Goal: Obtain resource: Download file/media

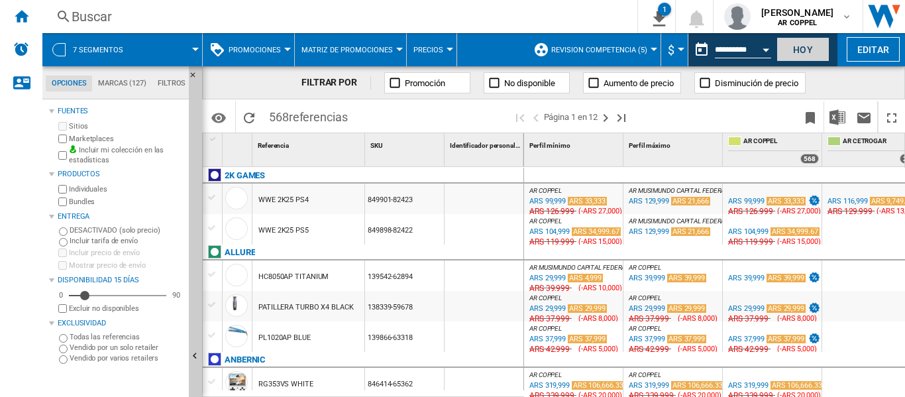
click at [793, 52] on button "Hoy" at bounding box center [802, 49] width 53 height 25
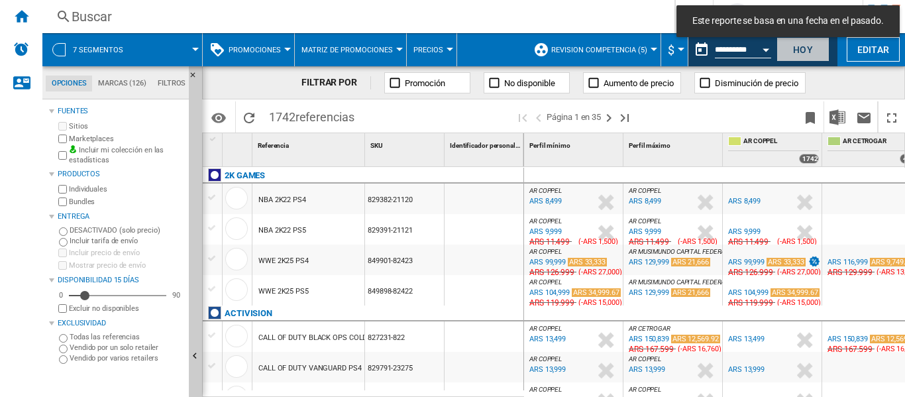
click at [799, 54] on button "Hoy" at bounding box center [802, 49] width 53 height 25
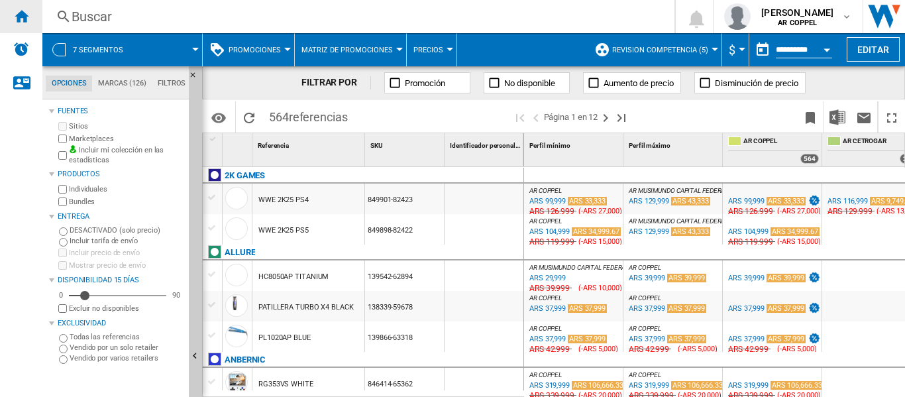
click at [28, 22] on ng-md-icon "Inicio" at bounding box center [21, 16] width 16 height 16
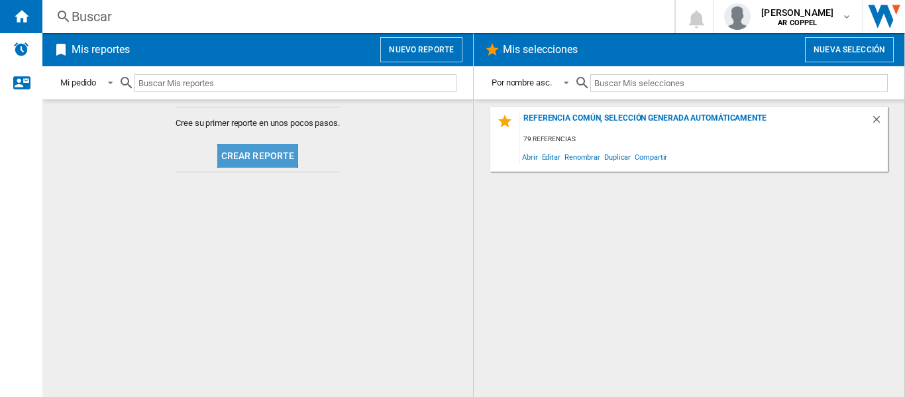
click at [245, 152] on button "Crear reporte" at bounding box center [257, 156] width 81 height 24
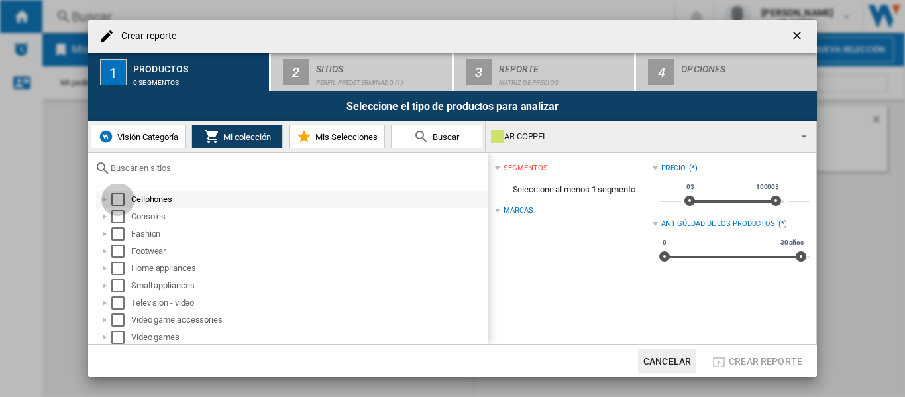
click at [120, 199] on div "Select" at bounding box center [117, 199] width 13 height 13
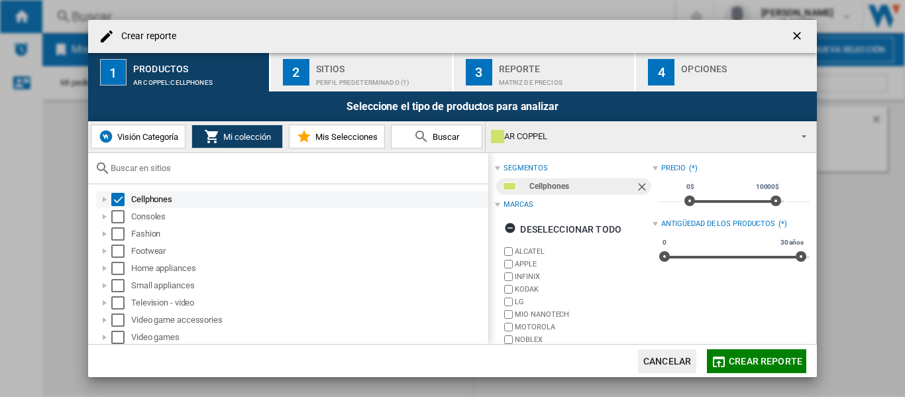
click at [121, 199] on div "Select" at bounding box center [117, 199] width 13 height 13
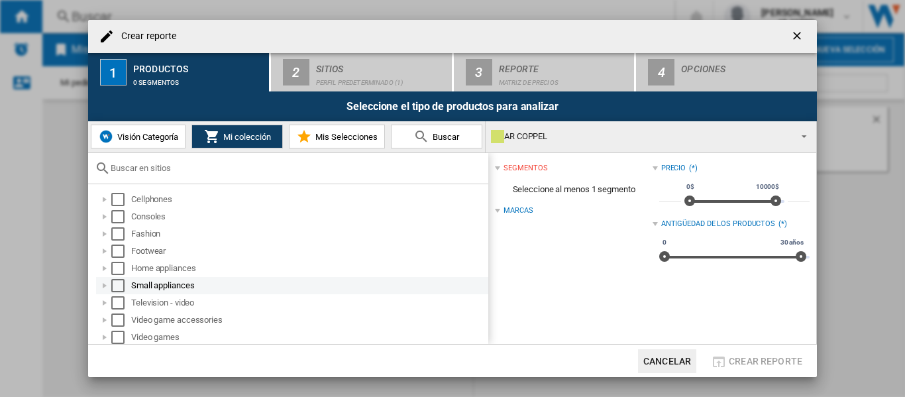
click at [107, 286] on div at bounding box center [104, 285] width 13 height 13
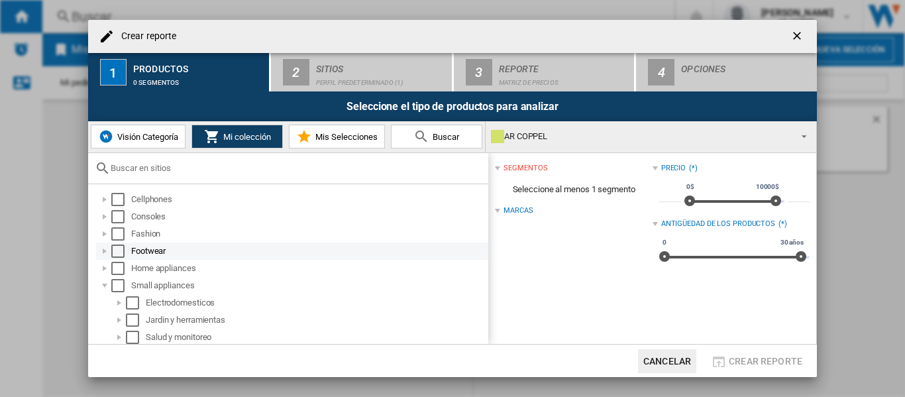
scroll to position [54, 0]
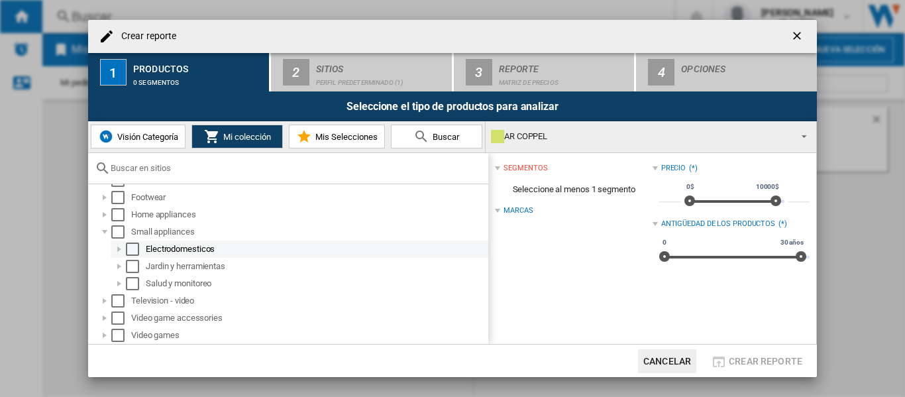
click at [120, 250] on div at bounding box center [119, 248] width 13 height 13
click at [122, 248] on div at bounding box center [119, 248] width 13 height 13
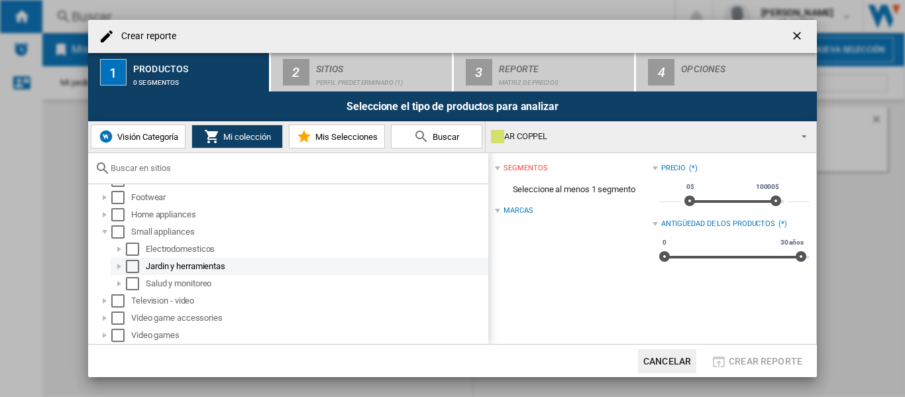
click at [121, 265] on div at bounding box center [119, 266] width 13 height 13
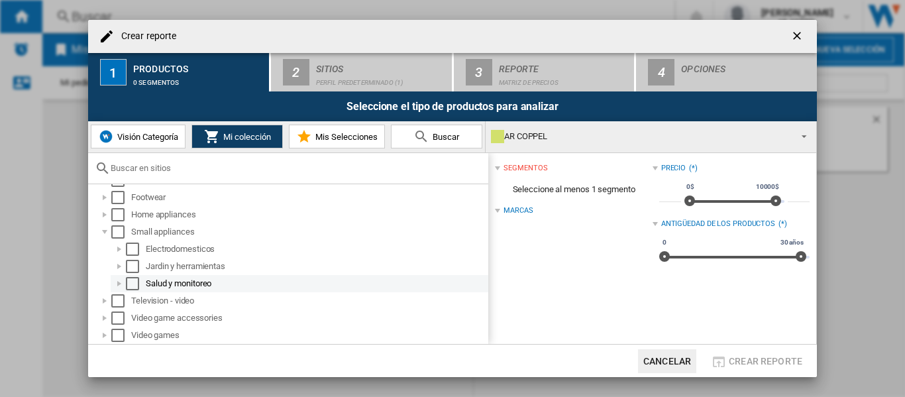
click at [120, 282] on div at bounding box center [119, 283] width 13 height 13
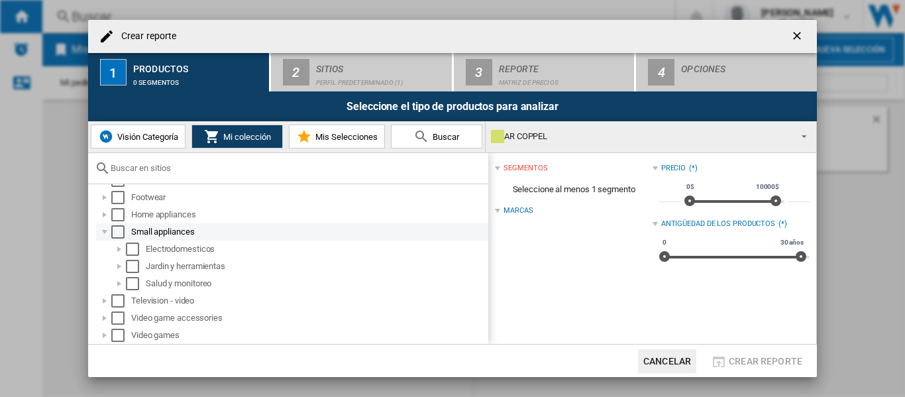
click at [107, 234] on div at bounding box center [104, 231] width 13 height 13
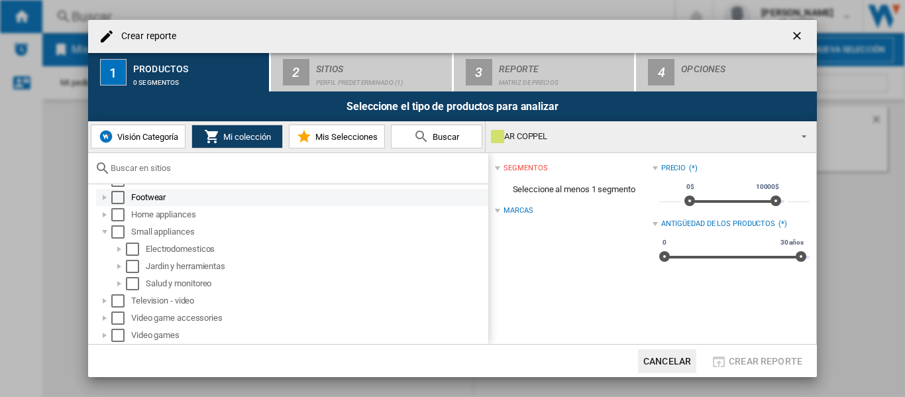
scroll to position [2, 0]
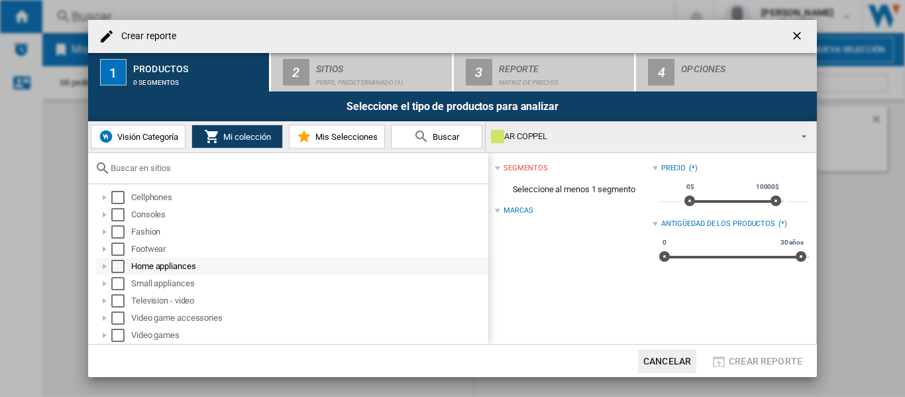
click at [105, 266] on div at bounding box center [104, 266] width 13 height 13
click at [117, 266] on div at bounding box center [119, 266] width 13 height 13
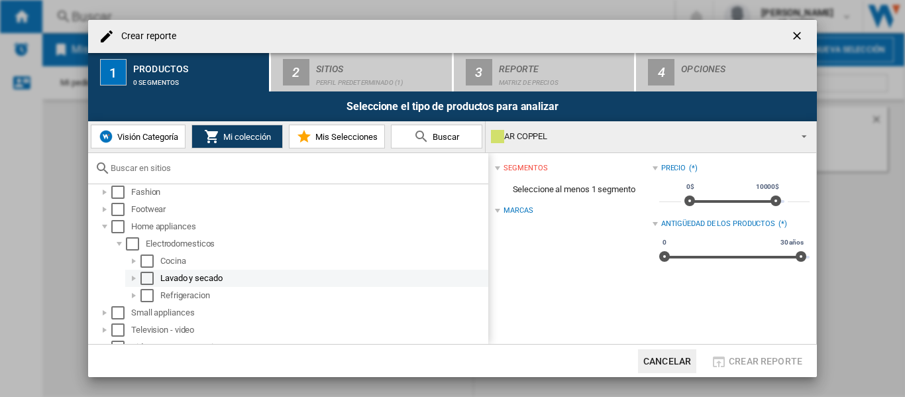
scroll to position [71, 0]
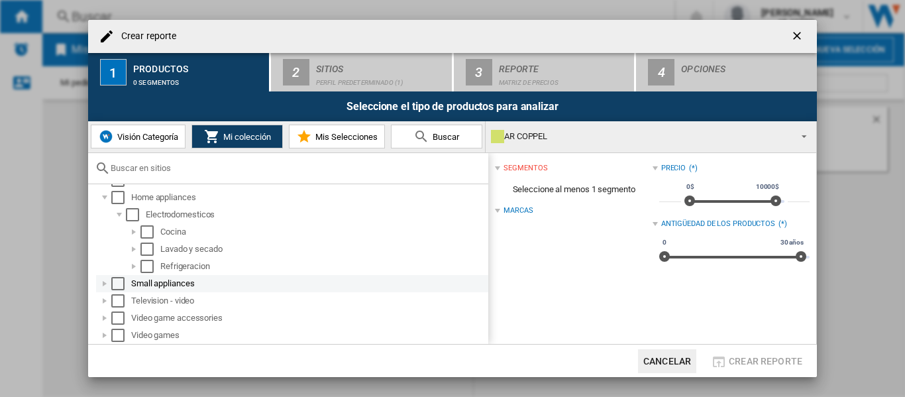
click at [105, 284] on div at bounding box center [104, 283] width 13 height 13
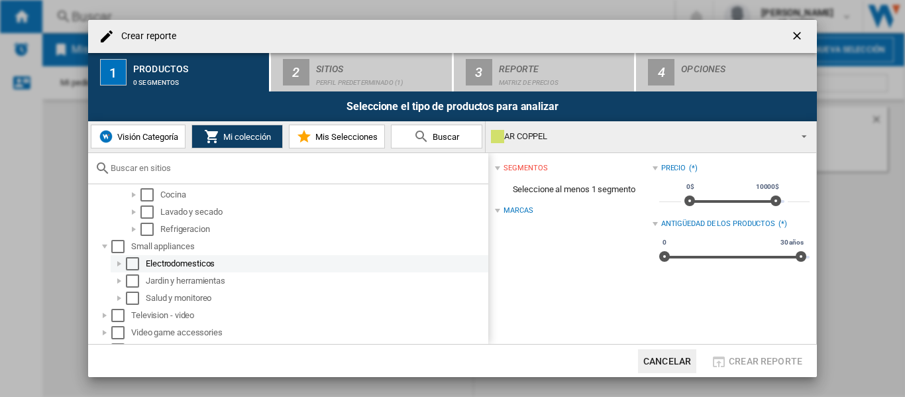
scroll to position [123, 0]
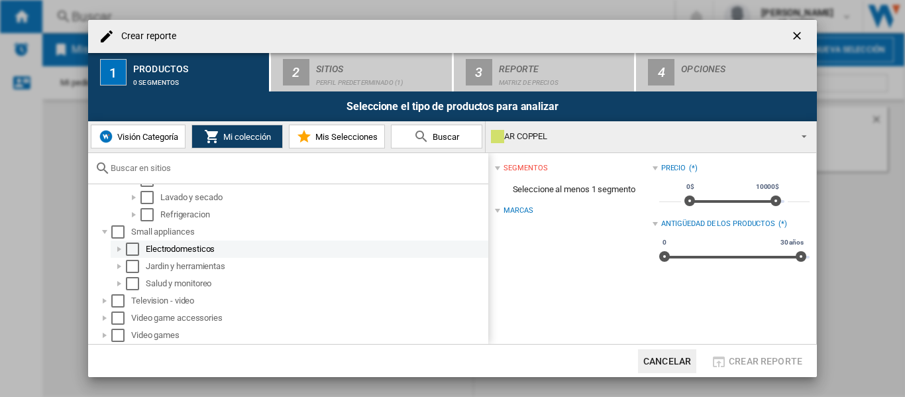
click at [119, 249] on div at bounding box center [119, 248] width 13 height 13
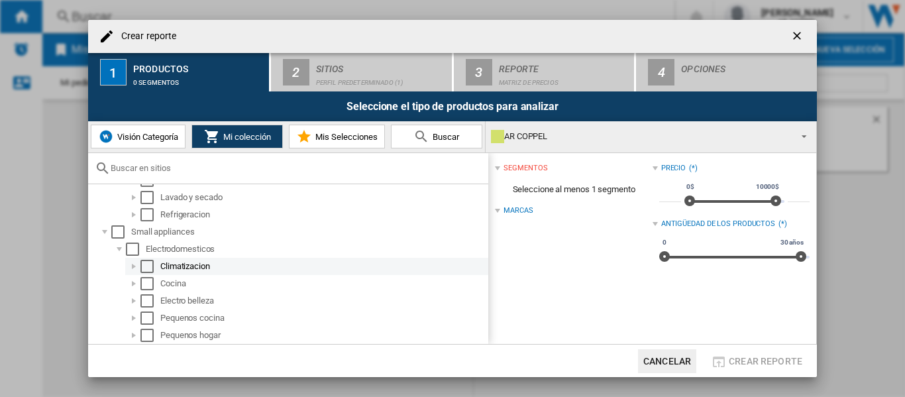
click at [134, 266] on div at bounding box center [133, 266] width 13 height 13
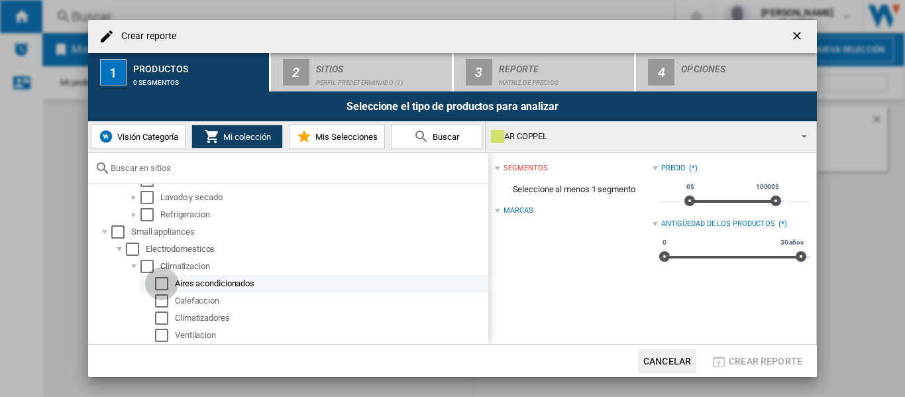
click at [162, 284] on div "Select" at bounding box center [161, 283] width 13 height 13
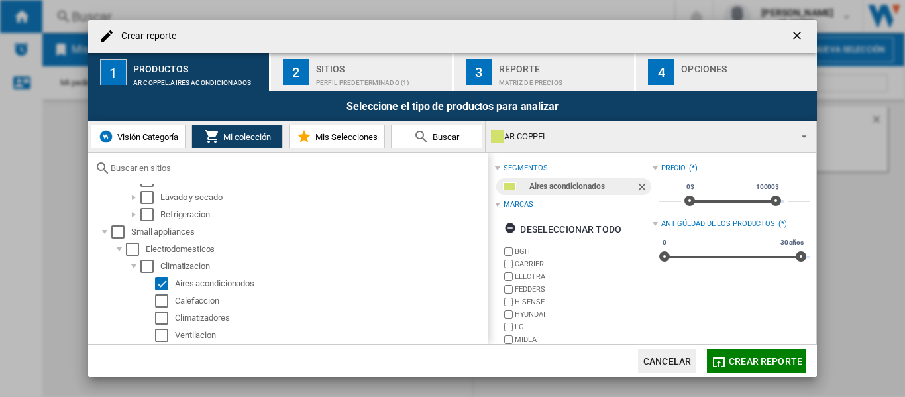
click at [330, 76] on div "Perfil predeterminado (1)" at bounding box center [381, 79] width 130 height 14
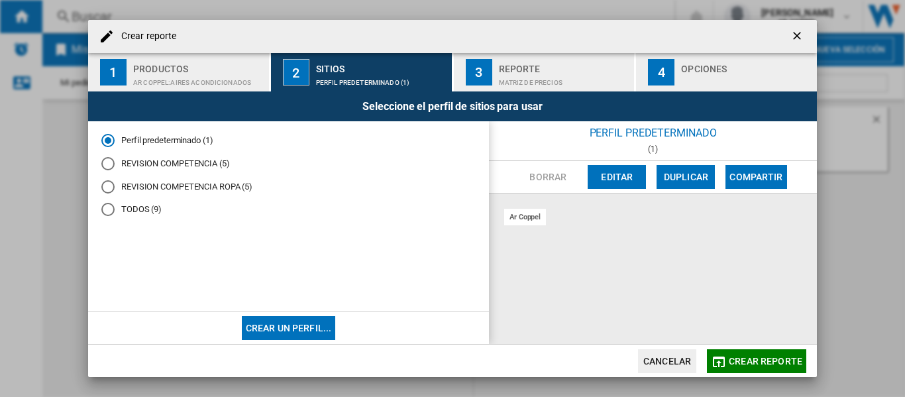
click at [111, 164] on div "REVISION COMPETENCIA (5)" at bounding box center [107, 163] width 13 height 13
click at [509, 74] on div "Matriz de precios" at bounding box center [564, 79] width 130 height 14
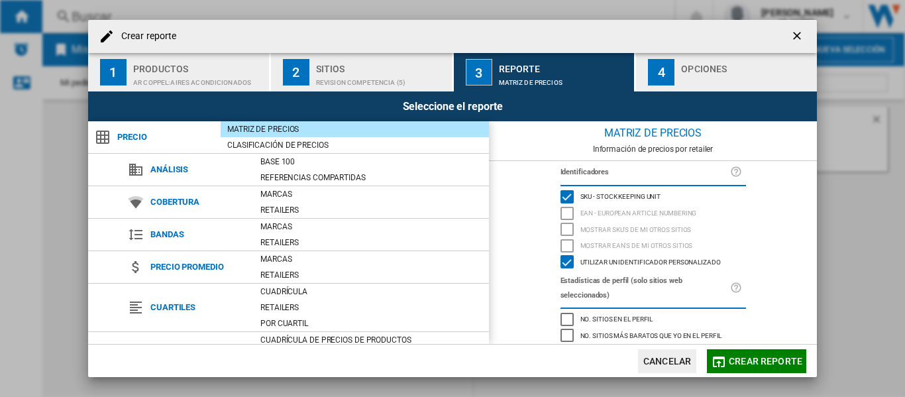
click at [699, 82] on div "button" at bounding box center [746, 79] width 130 height 14
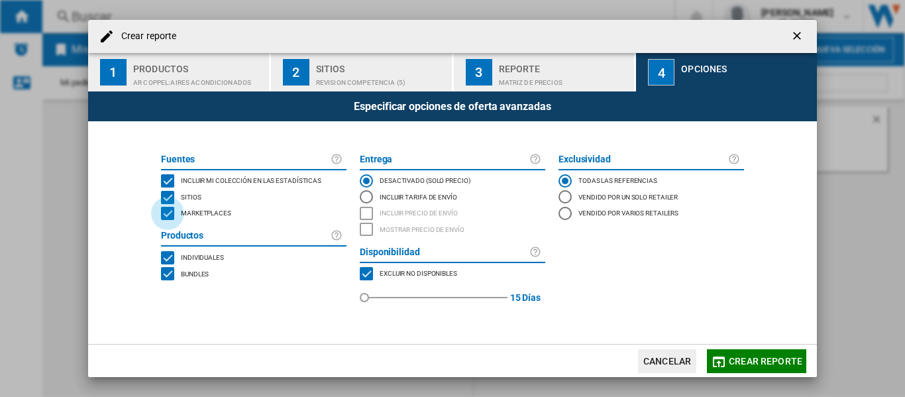
click at [168, 215] on div "MARKETPLACES" at bounding box center [167, 213] width 13 height 13
click at [748, 360] on span "Crear reporte" at bounding box center [765, 361] width 74 height 11
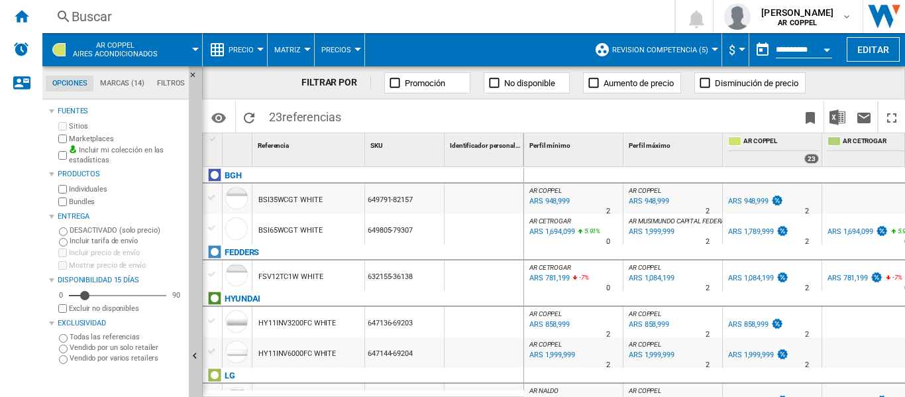
click at [260, 48] on div at bounding box center [260, 49] width 7 height 3
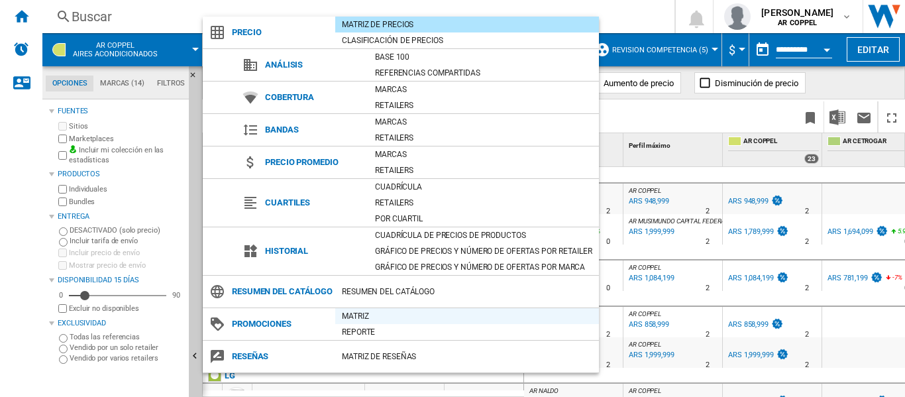
click at [366, 323] on div "Matriz" at bounding box center [467, 315] width 264 height 13
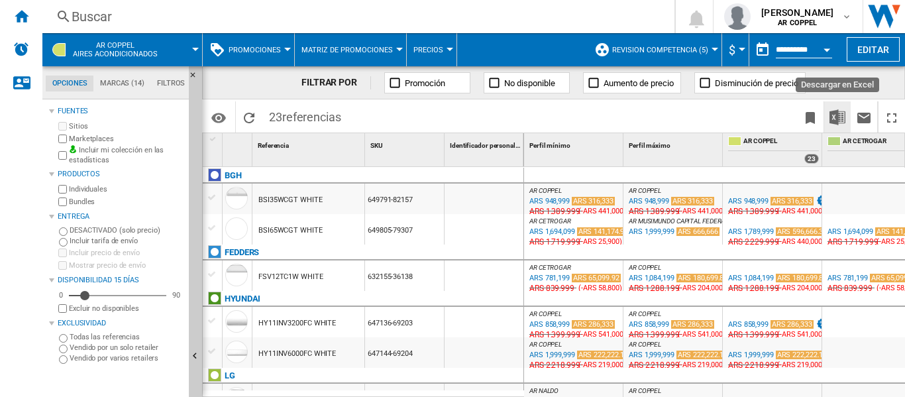
click at [836, 121] on img "Descargar en Excel" at bounding box center [837, 117] width 16 height 16
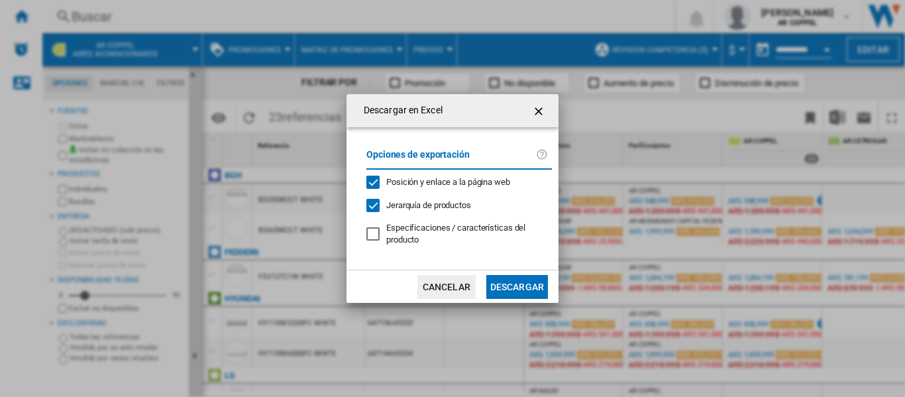
click at [517, 289] on button "Descargar" at bounding box center [517, 287] width 62 height 24
